Goal: Information Seeking & Learning: Learn about a topic

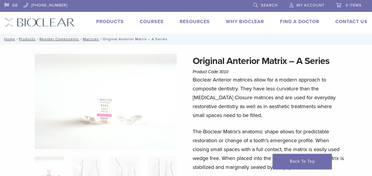
click at [115, 22] on link "Products" at bounding box center [110, 22] width 28 height 6
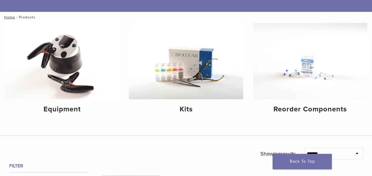
scroll to position [67, 0]
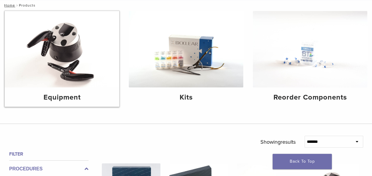
click at [70, 96] on h4 "Equipment" at bounding box center [61, 97] width 105 height 11
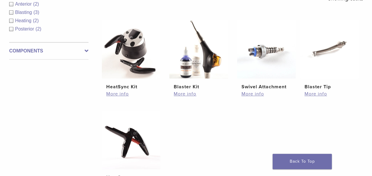
scroll to position [122, 0]
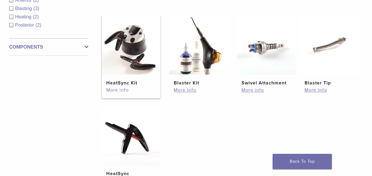
click at [117, 89] on link "More info" at bounding box center [131, 89] width 50 height 7
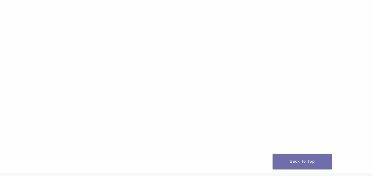
scroll to position [541, 0]
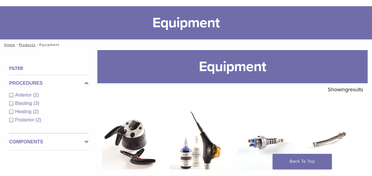
scroll to position [12, 0]
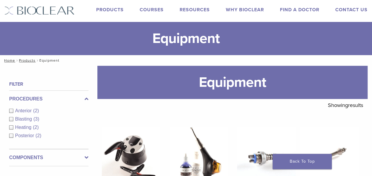
click at [107, 11] on link "Products" at bounding box center [110, 10] width 28 height 6
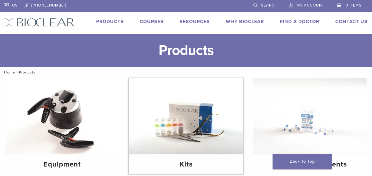
click at [178, 127] on img at bounding box center [186, 116] width 115 height 76
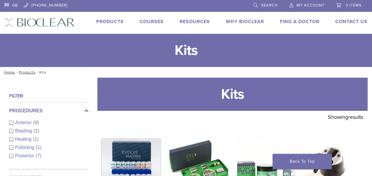
click at [130, 155] on img at bounding box center [131, 167] width 59 height 59
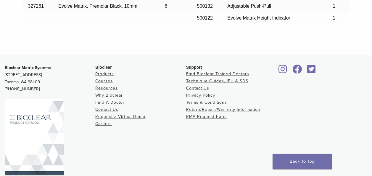
scroll to position [688, 0]
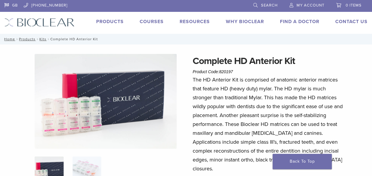
click at [249, 22] on link "Why Bioclear" at bounding box center [245, 22] width 38 height 6
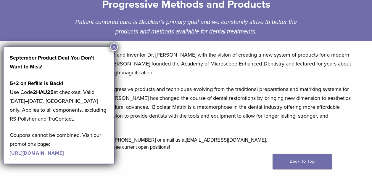
scroll to position [118, 0]
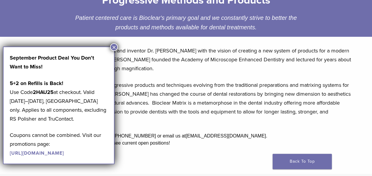
click at [114, 49] on button "×" at bounding box center [114, 47] width 8 height 8
